Goal: Check status: Check status

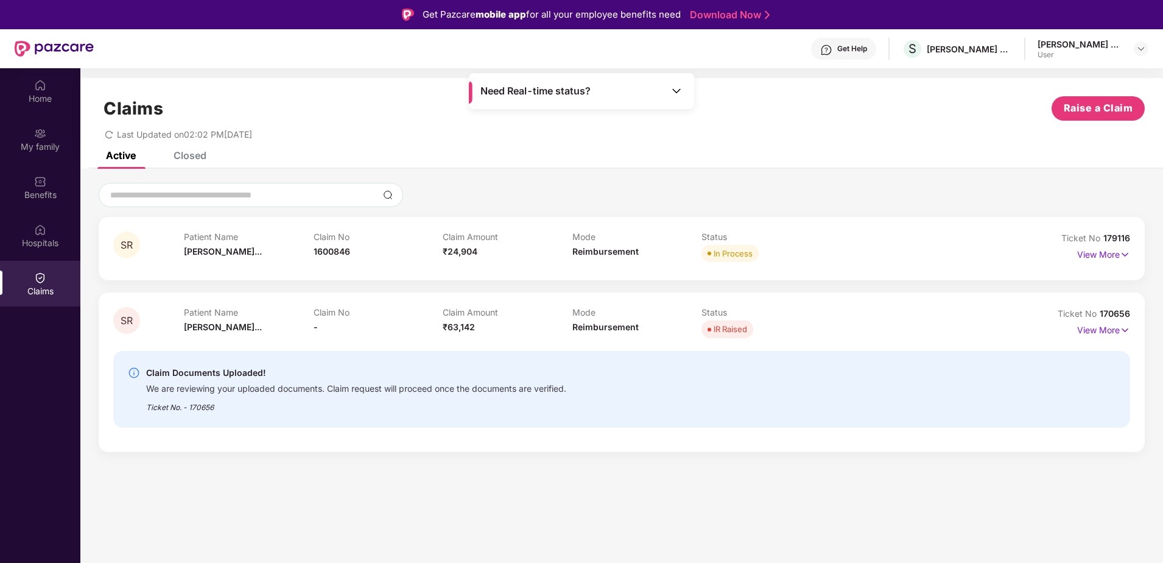
drag, startPoint x: 1106, startPoint y: 329, endPoint x: 968, endPoint y: 345, distance: 139.1
click at [1100, 334] on p "View More" at bounding box center [1103, 328] width 53 height 16
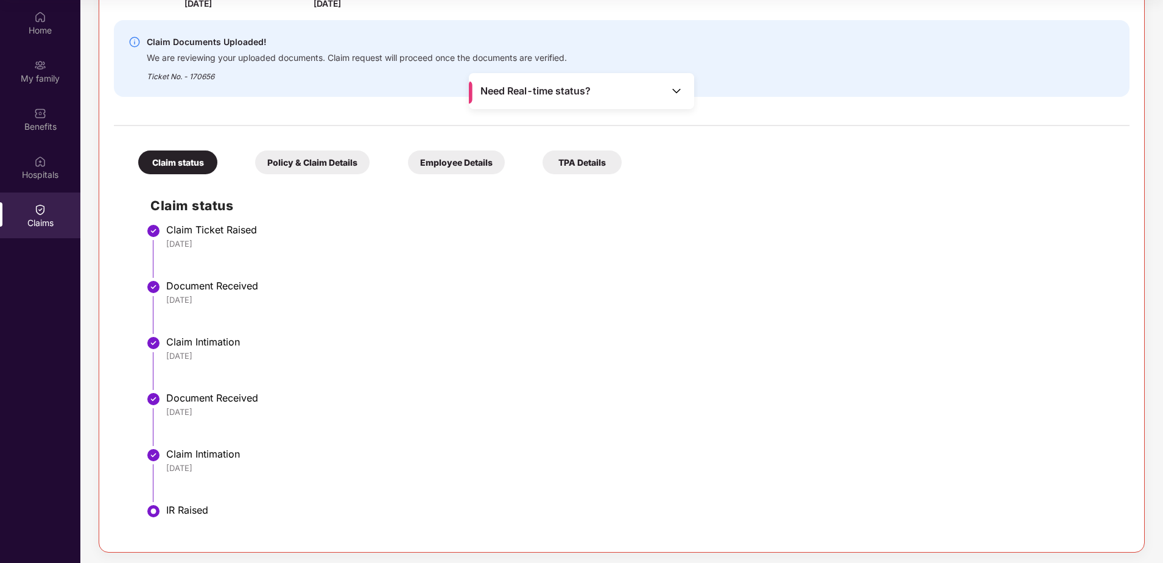
scroll to position [304, 0]
click at [677, 93] on img at bounding box center [676, 91] width 12 height 12
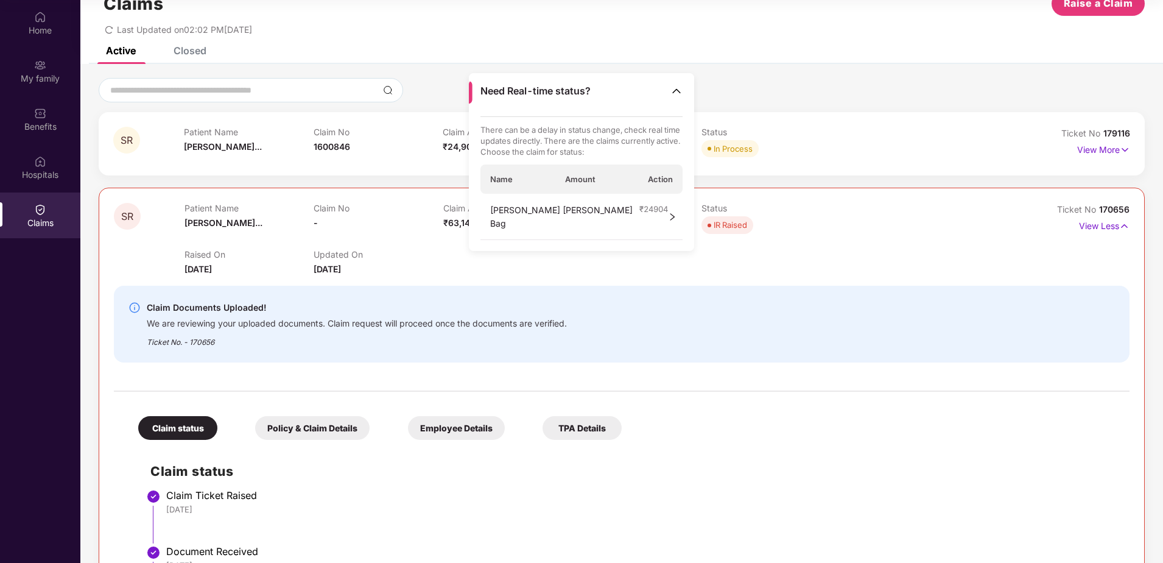
scroll to position [0, 0]
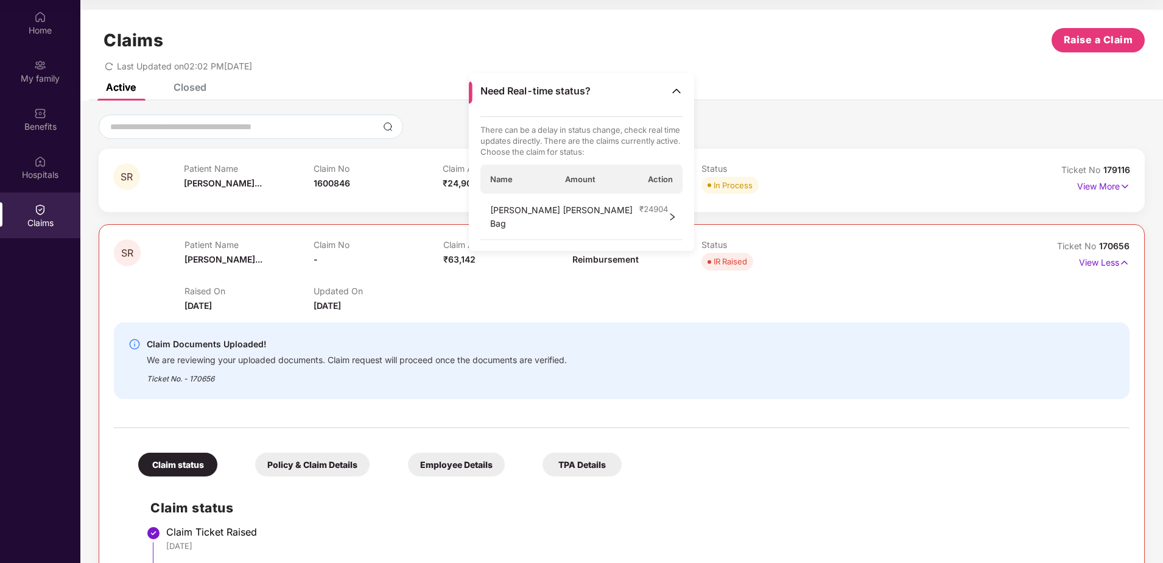
click at [536, 287] on div "Raised On [DATE] Updated On [DATE]" at bounding box center [573, 292] width 776 height 39
click at [655, 213] on div "[PERSON_NAME] [PERSON_NAME] Bag ₹ 24904" at bounding box center [581, 217] width 203 height 46
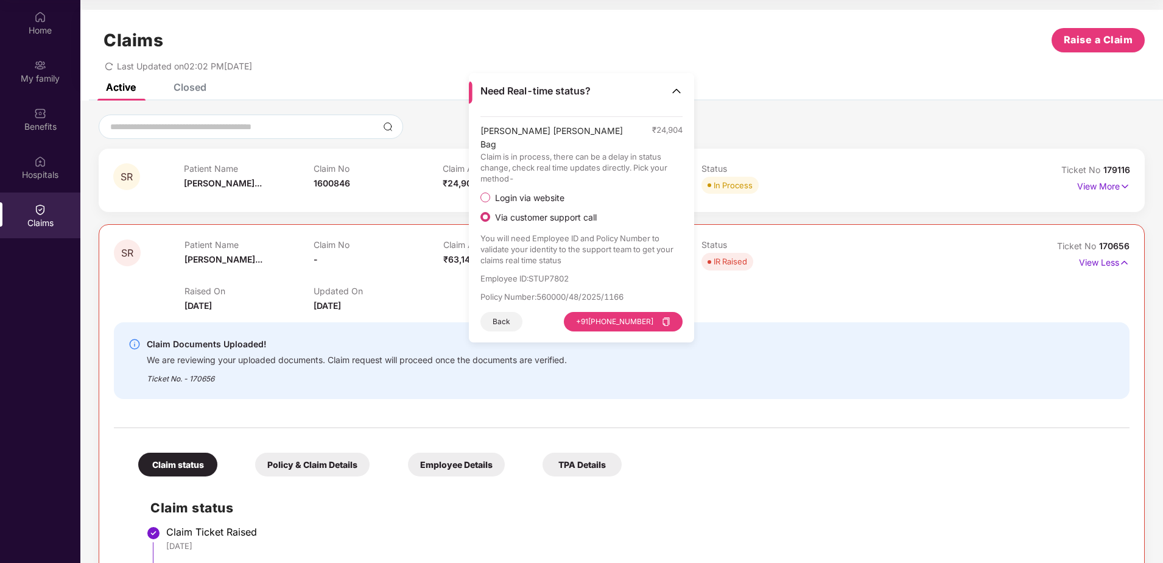
click at [677, 90] on img at bounding box center [676, 91] width 12 height 12
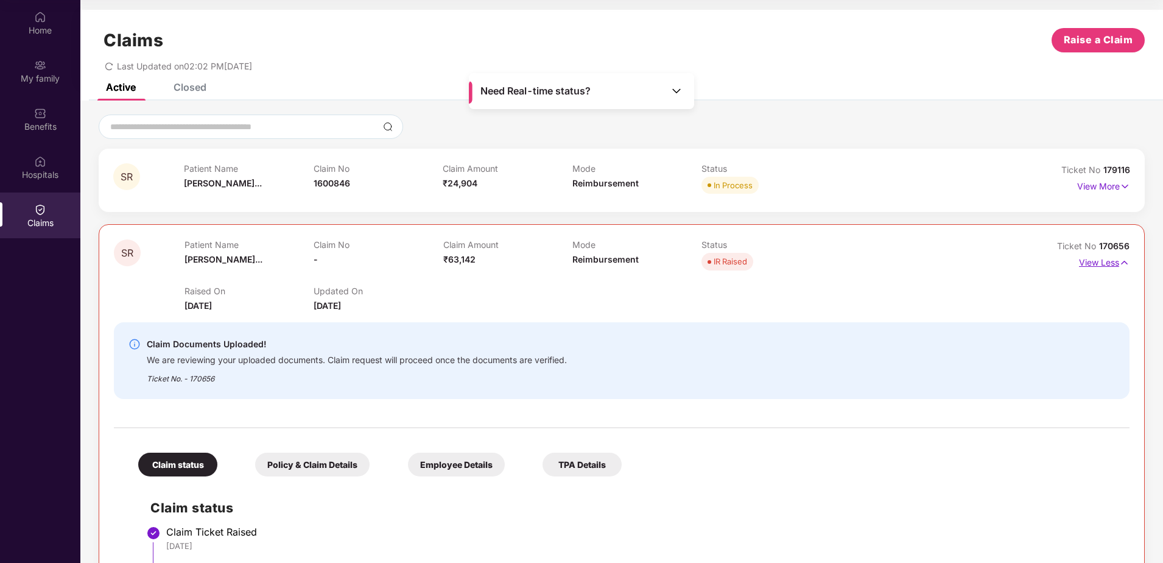
click at [1108, 259] on p "View Less" at bounding box center [1104, 261] width 51 height 16
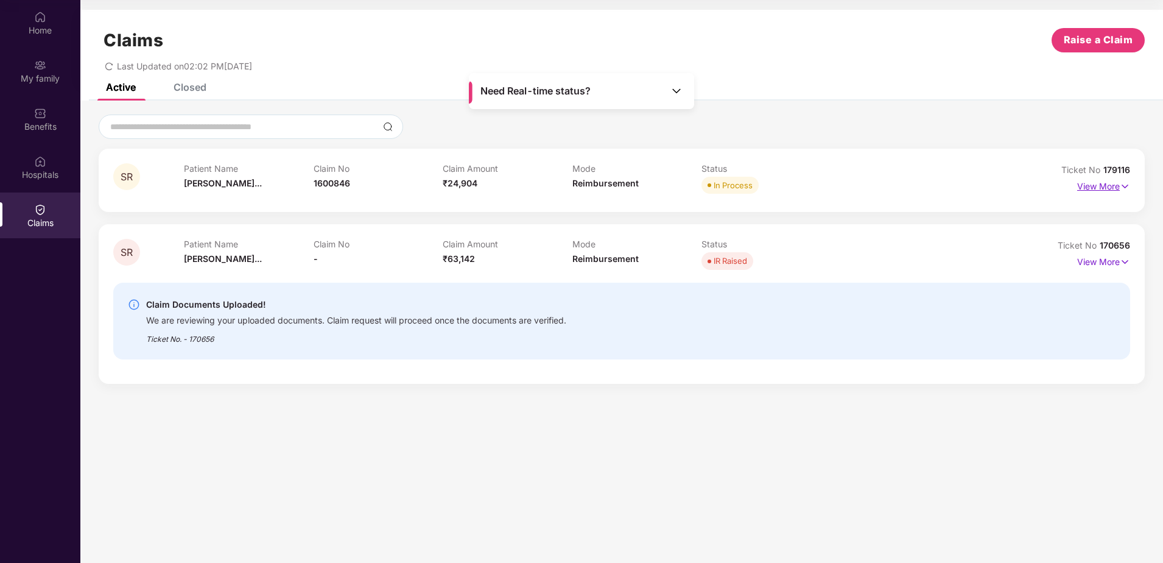
click at [1110, 186] on p "View More" at bounding box center [1103, 185] width 53 height 16
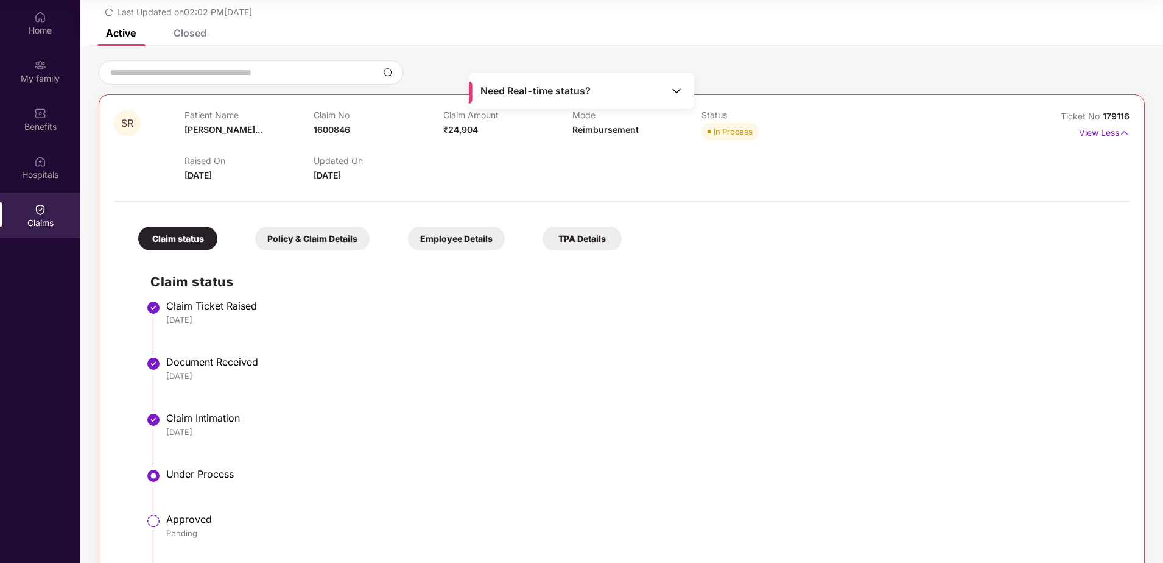
scroll to position [49, 0]
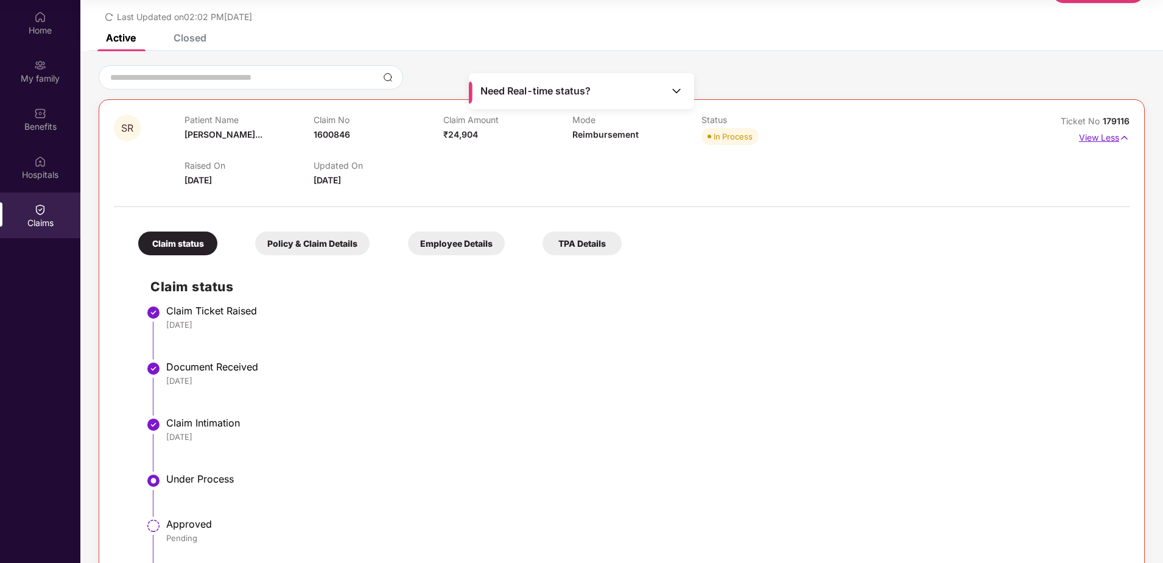
click at [1092, 134] on p "View Less" at bounding box center [1104, 136] width 51 height 16
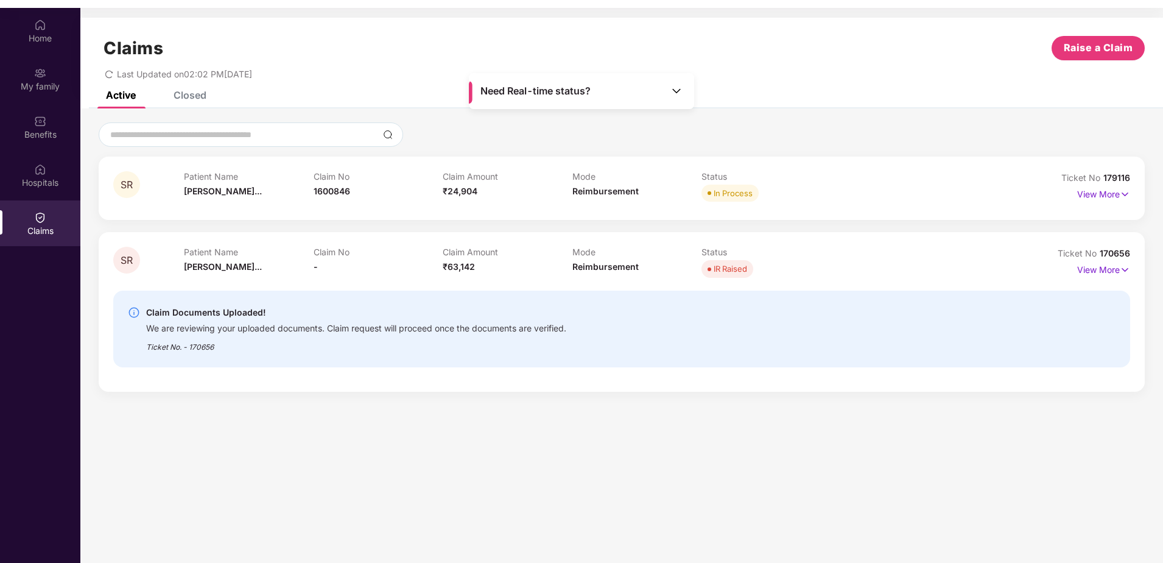
scroll to position [68, 0]
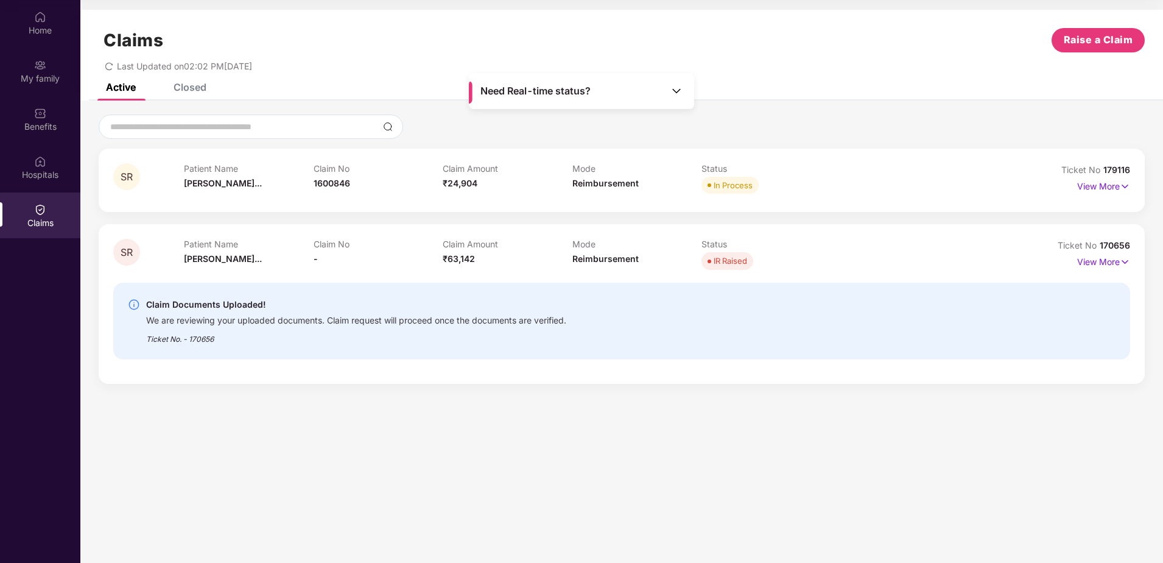
click at [672, 86] on img at bounding box center [676, 91] width 12 height 12
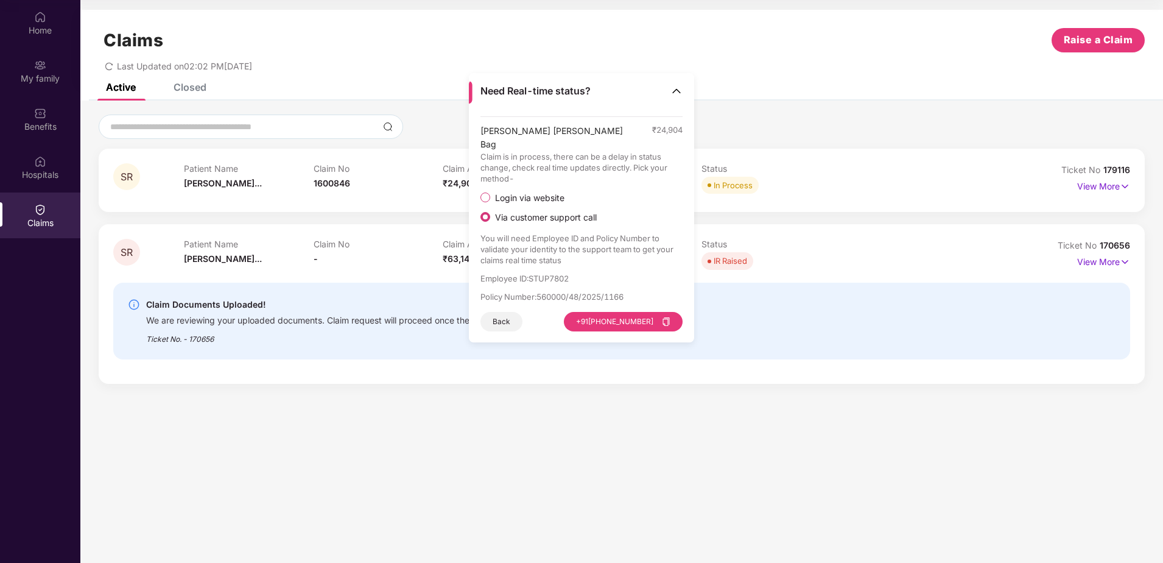
click at [503, 313] on button "Back" at bounding box center [501, 321] width 42 height 19
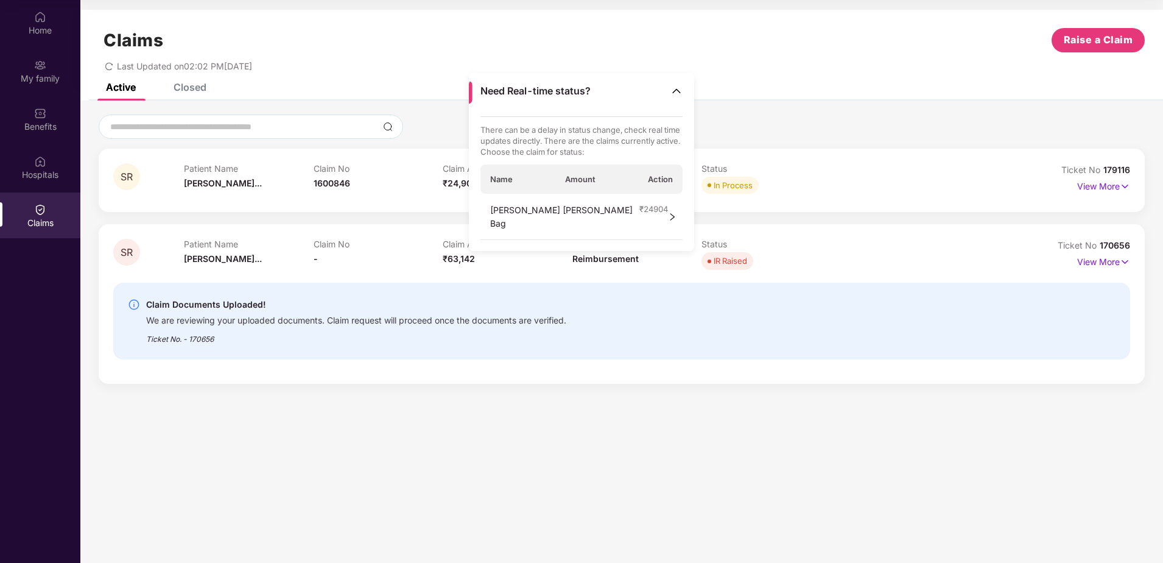
click at [676, 90] on img at bounding box center [676, 91] width 12 height 12
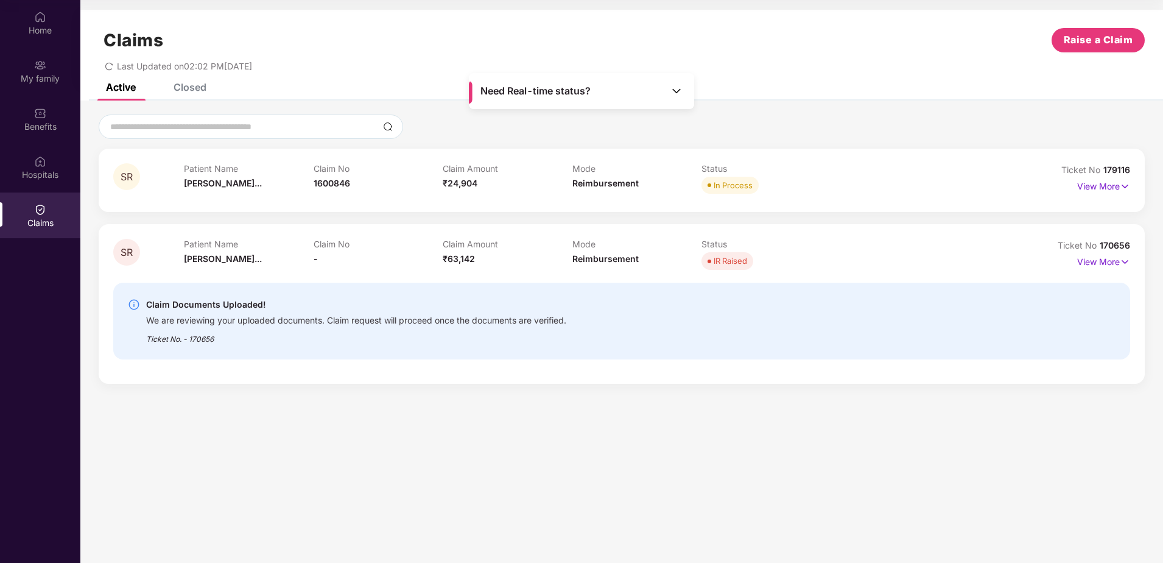
click at [765, 138] on div at bounding box center [622, 126] width 1046 height 24
click at [192, 91] on div "Closed" at bounding box center [190, 87] width 33 height 12
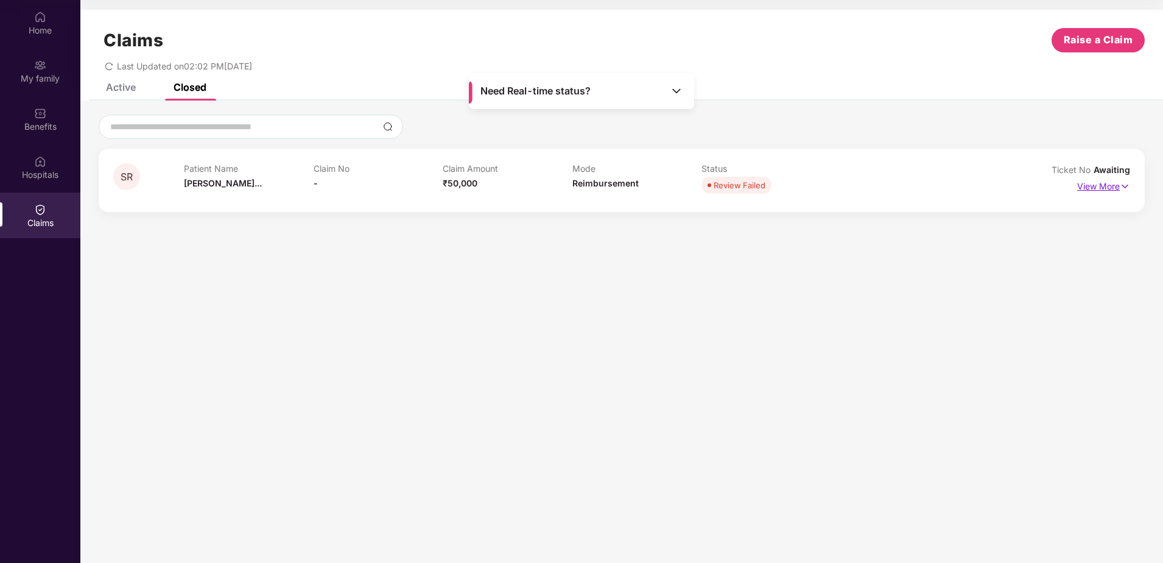
click at [1110, 181] on p "View More" at bounding box center [1103, 185] width 53 height 16
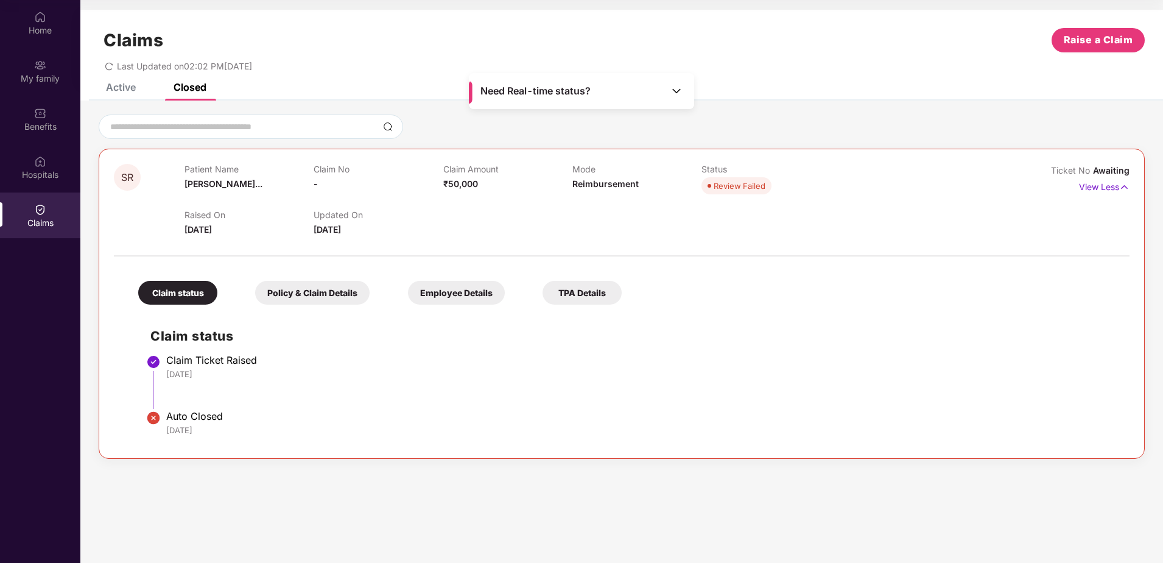
click at [121, 84] on div "Active" at bounding box center [121, 87] width 30 height 12
